Goal: Transaction & Acquisition: Purchase product/service

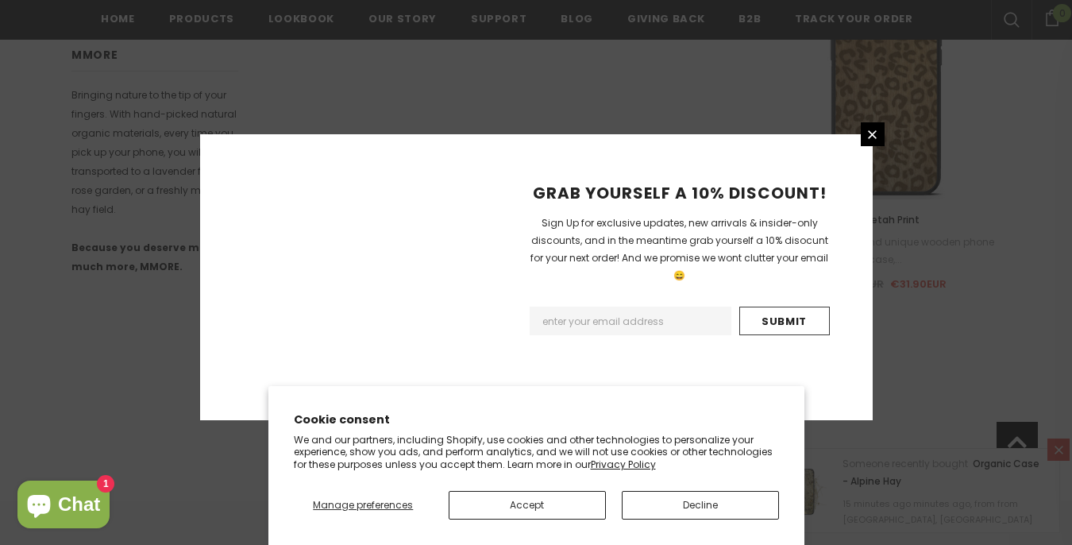
scroll to position [1189, 0]
